Goal: Task Accomplishment & Management: Use online tool/utility

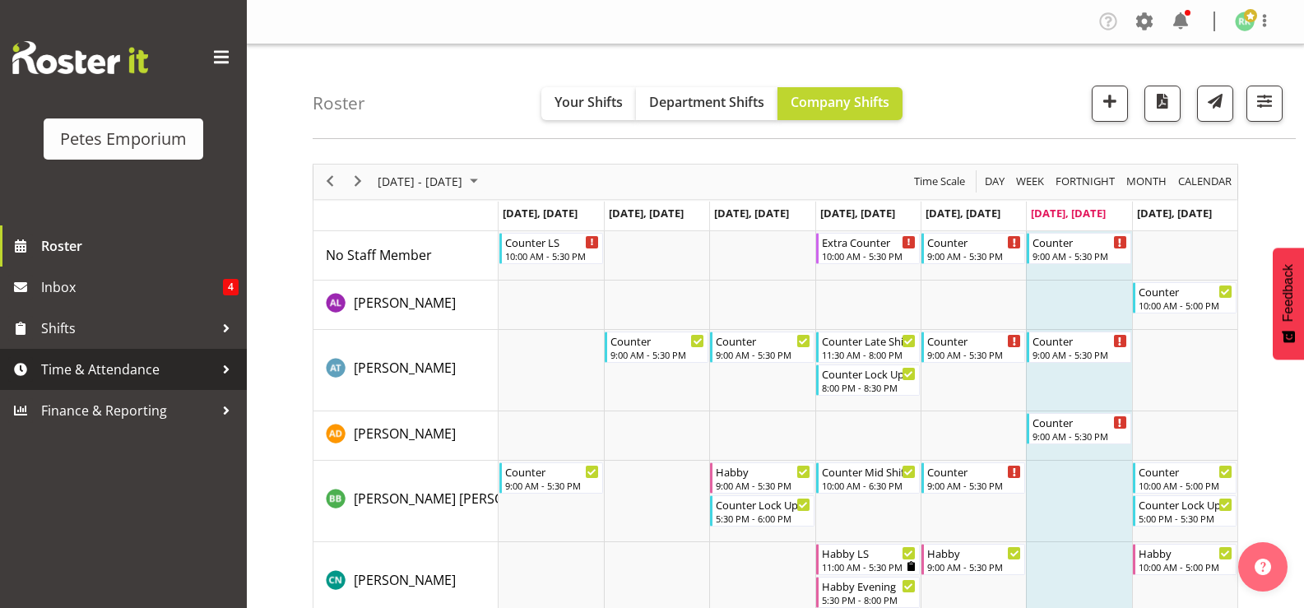
click at [129, 372] on span "Time & Attendance" at bounding box center [127, 369] width 173 height 25
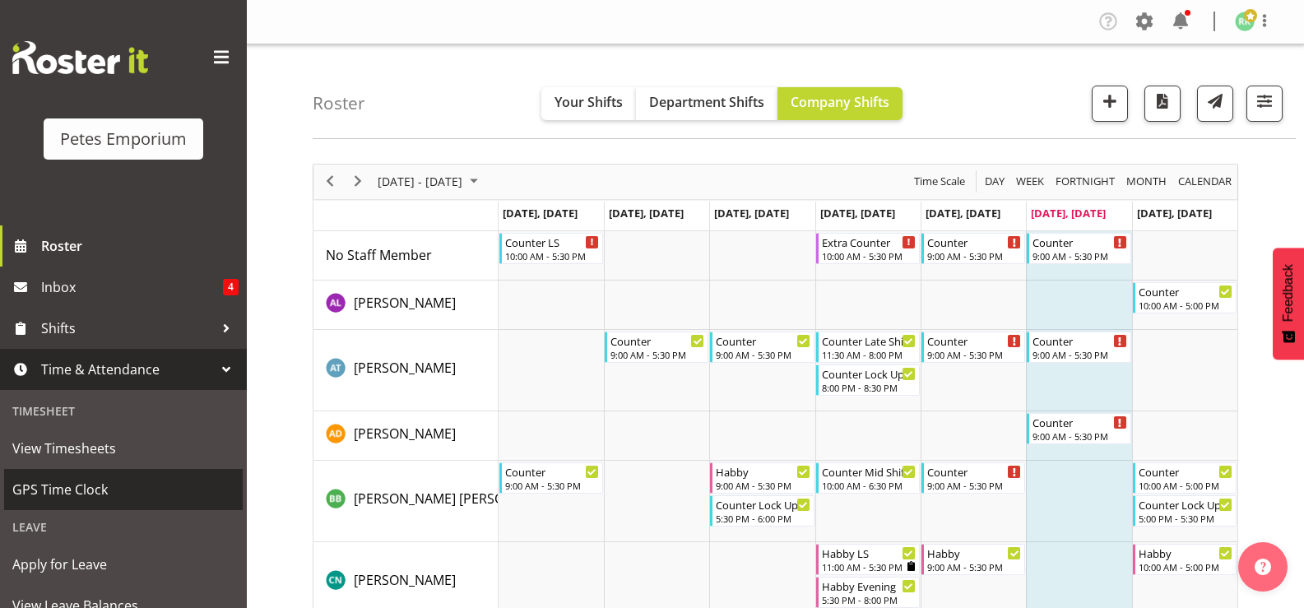
click at [86, 500] on span "GPS Time Clock" at bounding box center [123, 489] width 222 height 25
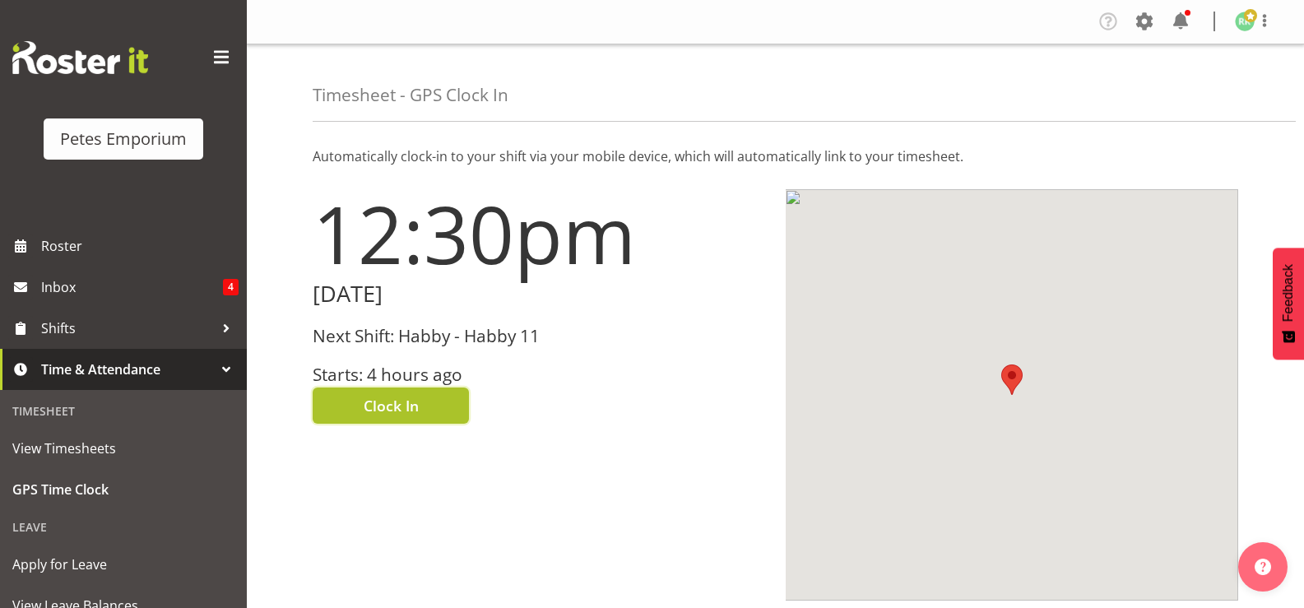
click at [367, 416] on span "Clock In" at bounding box center [391, 405] width 55 height 21
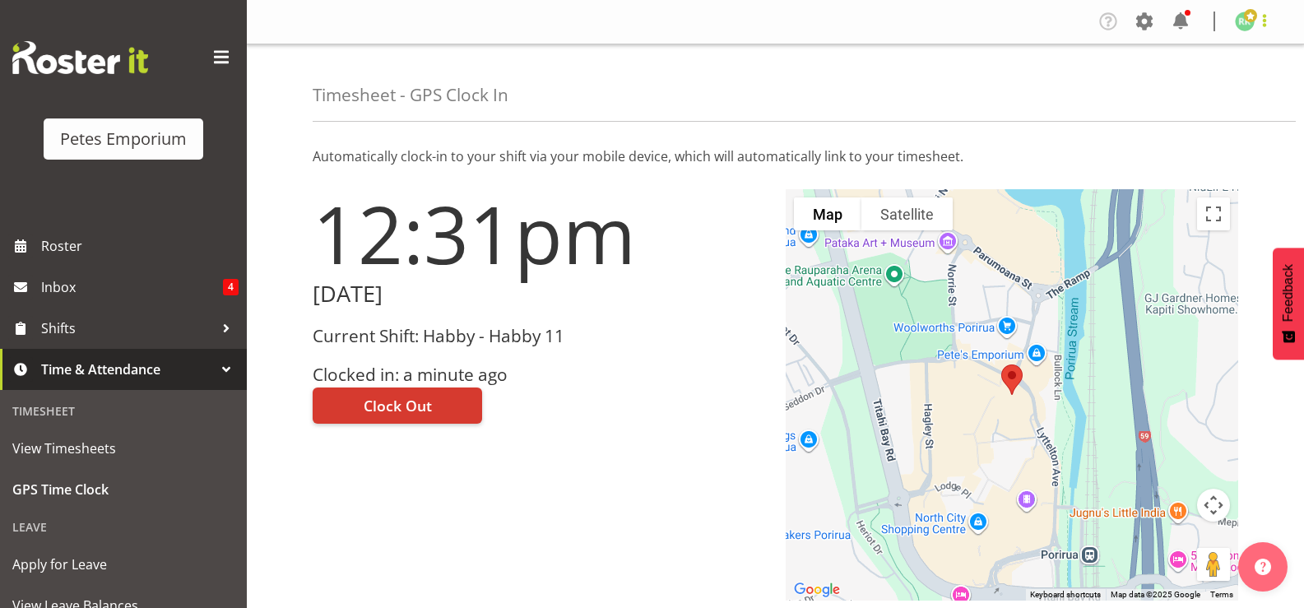
click at [1256, 23] on span at bounding box center [1265, 21] width 20 height 20
click at [1196, 86] on link "Log Out" at bounding box center [1196, 87] width 158 height 30
